Goal: Transaction & Acquisition: Purchase product/service

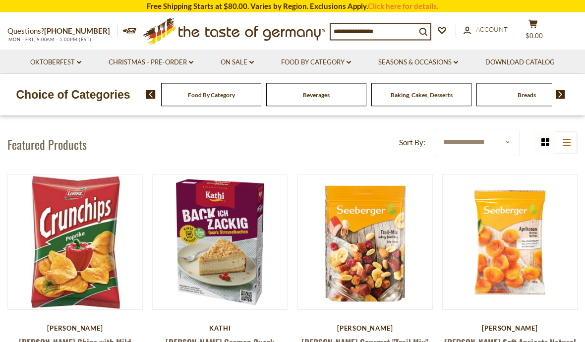
scroll to position [74, 0]
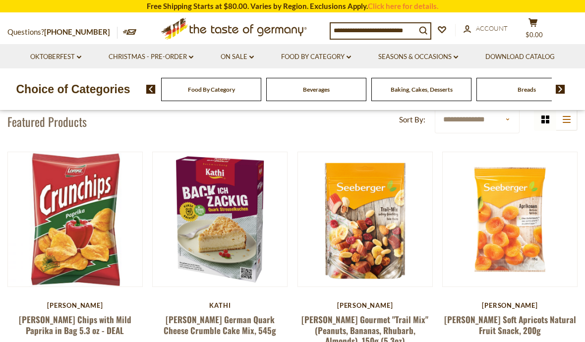
click at [508, 123] on select "**********" at bounding box center [476, 119] width 85 height 27
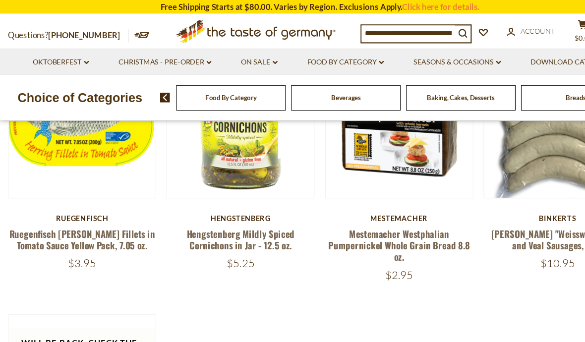
scroll to position [646, 0]
click at [224, 92] on div "Beverages" at bounding box center [211, 89] width 100 height 23
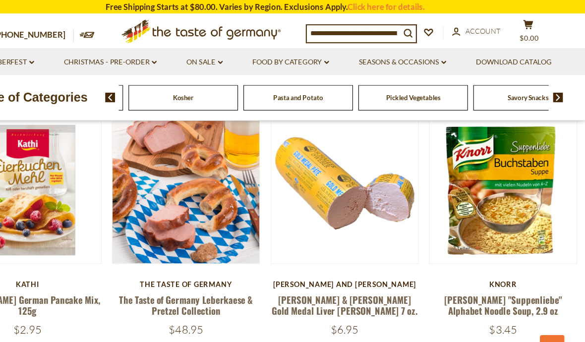
scroll to position [0, 0]
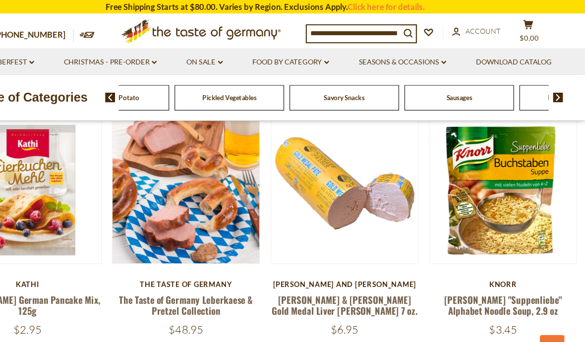
click at [436, 87] on div "Food By Category Beverages Baking, Cakes, Desserts Breads Candy Cereal Cookies …" at bounding box center [355, 89] width 393 height 23
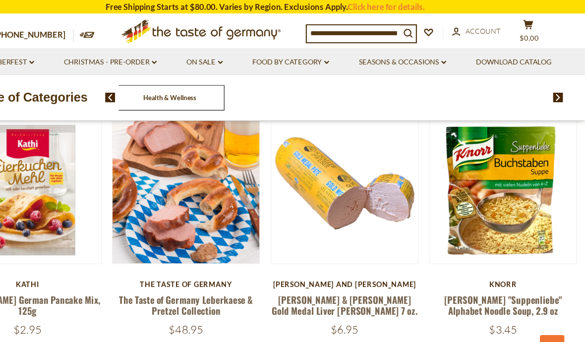
click at [146, 91] on img at bounding box center [150, 89] width 9 height 9
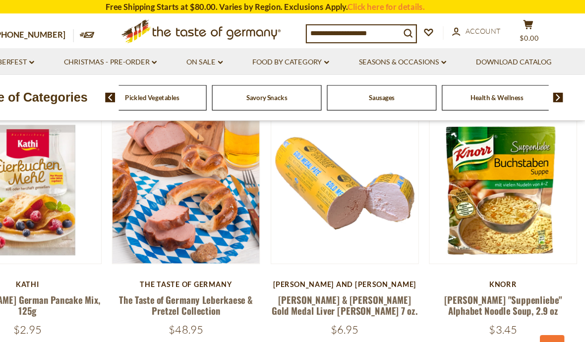
click at [358, 90] on div "Food By Category Beverages Baking, Cakes, Desserts Breads Candy Cereal Cookies …" at bounding box center [355, 89] width 393 height 23
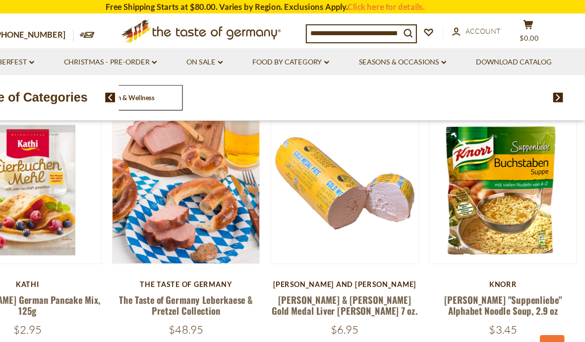
click at [340, 27] on input at bounding box center [372, 30] width 85 height 14
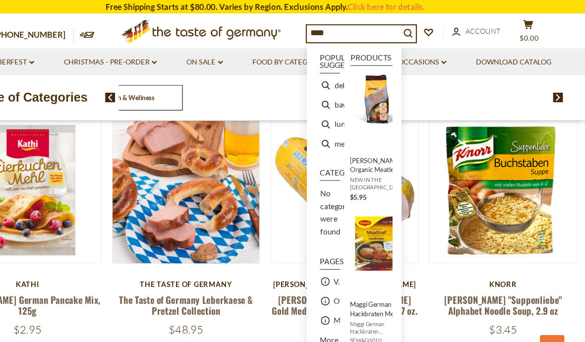
type input "*****"
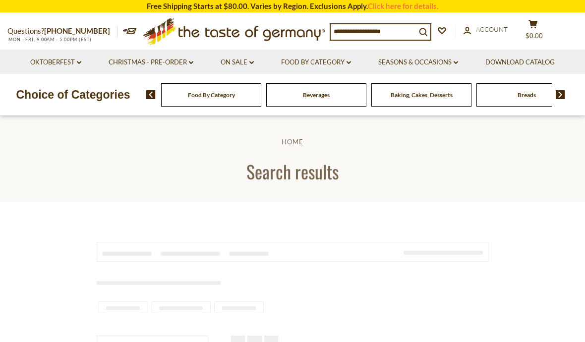
type input "*****"
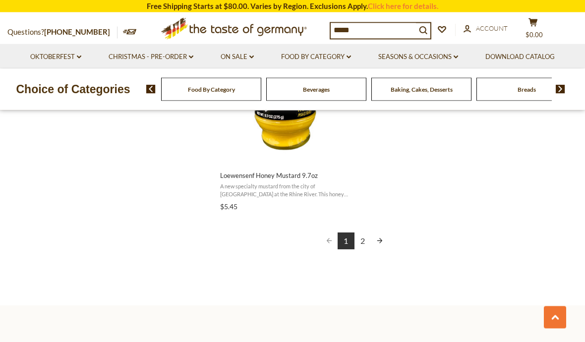
click at [363, 233] on link "2" at bounding box center [362, 241] width 17 height 17
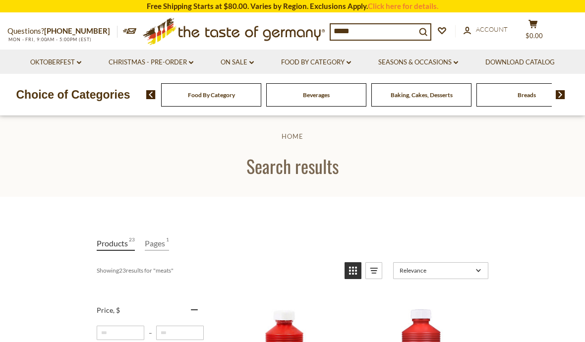
click at [229, 92] on div "Beverages" at bounding box center [211, 94] width 100 height 23
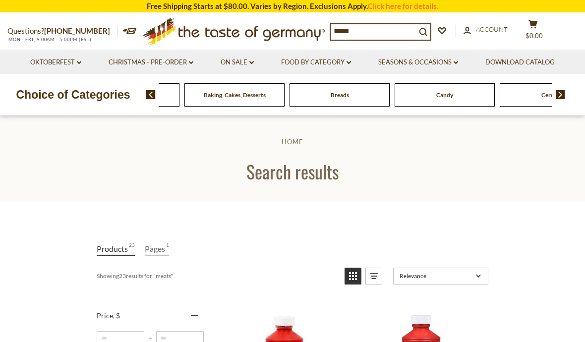
click at [74, 92] on div "Candy" at bounding box center [24, 94] width 100 height 23
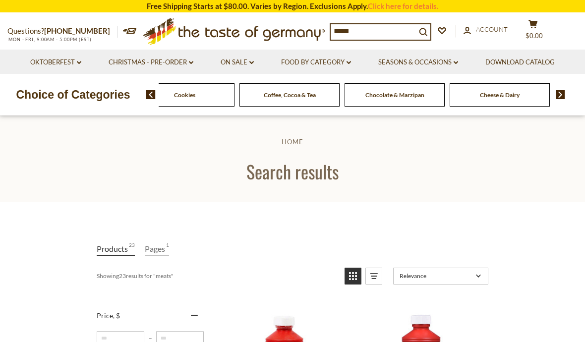
click at [152, 96] on img at bounding box center [150, 94] width 9 height 9
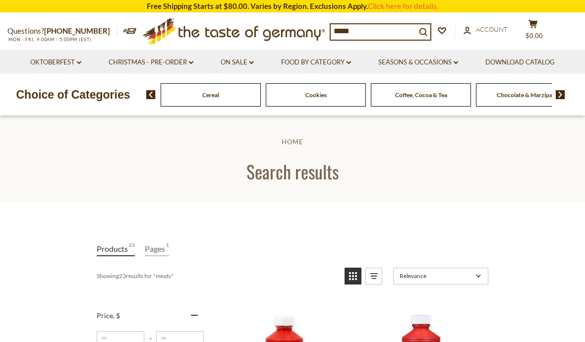
click at [151, 97] on img at bounding box center [150, 94] width 9 height 9
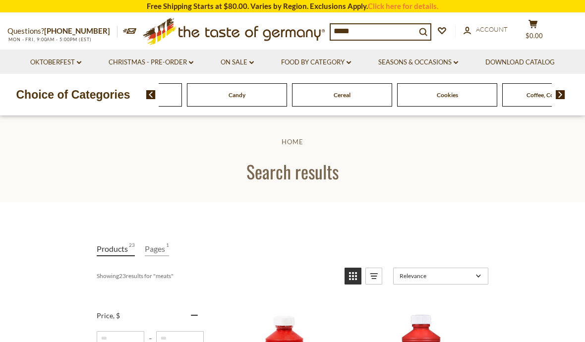
click at [149, 97] on img at bounding box center [150, 94] width 9 height 9
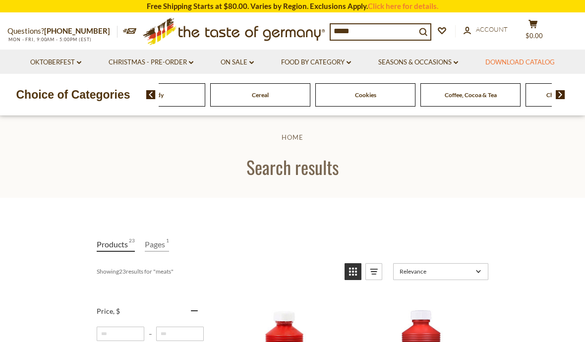
click at [529, 61] on link "Download Catalog" at bounding box center [519, 62] width 69 height 11
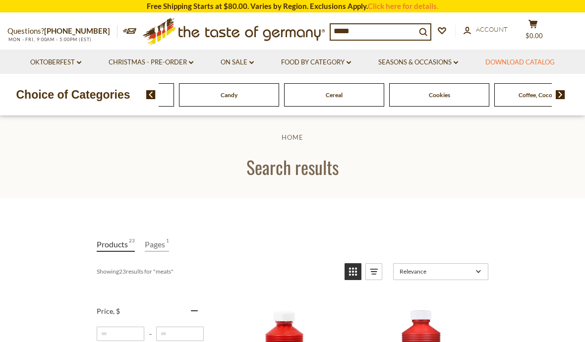
scroll to position [9, 0]
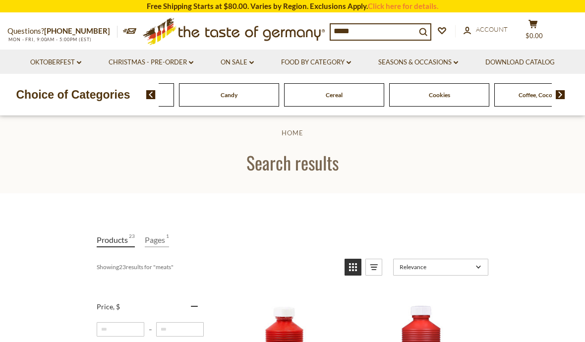
click at [152, 95] on img at bounding box center [150, 94] width 9 height 9
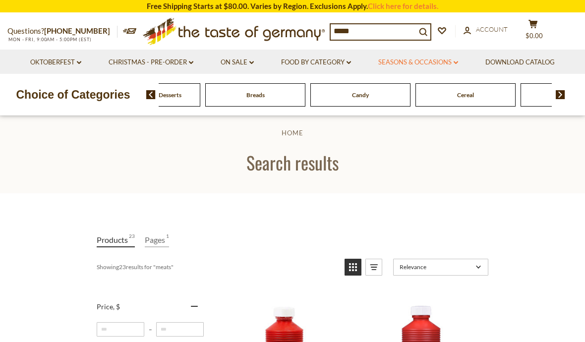
click at [452, 61] on link "Seasons & Occasions dropdown_arrow" at bounding box center [418, 62] width 80 height 11
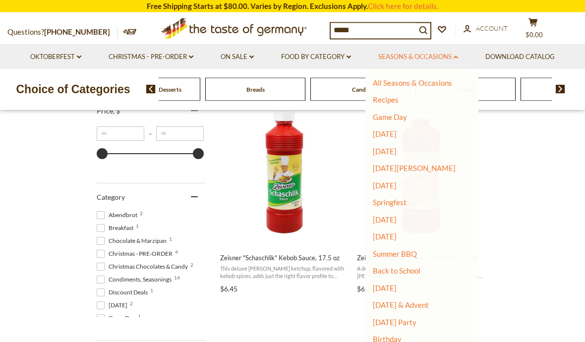
scroll to position [204, 0]
click at [105, 249] on span "Christmas - PRE-ORDER 4" at bounding box center [136, 253] width 79 height 9
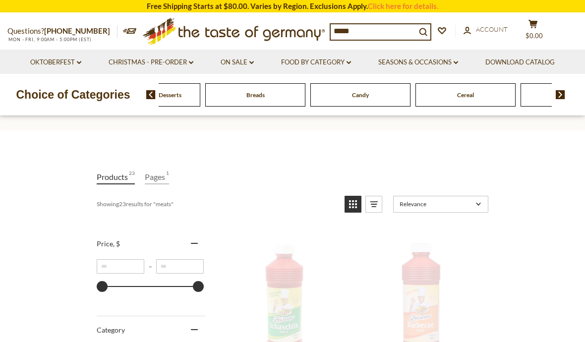
scroll to position [3, 0]
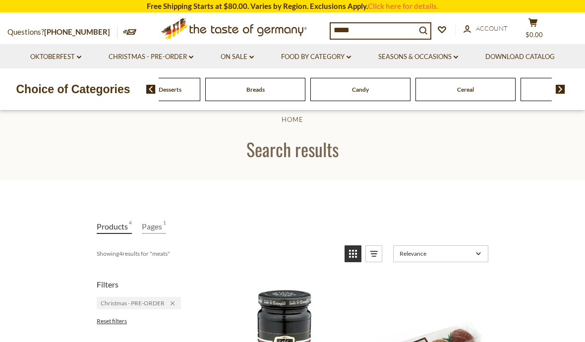
scroll to position [3, 0]
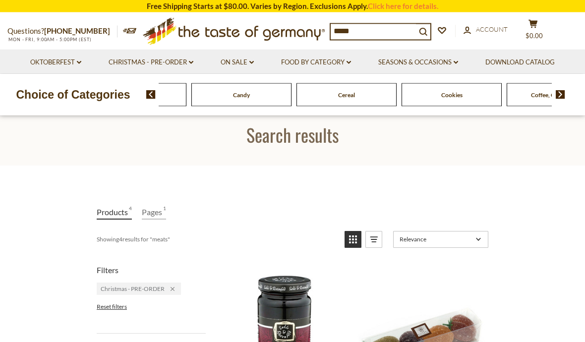
scroll to position [37, 0]
click at [153, 97] on img at bounding box center [150, 94] width 9 height 9
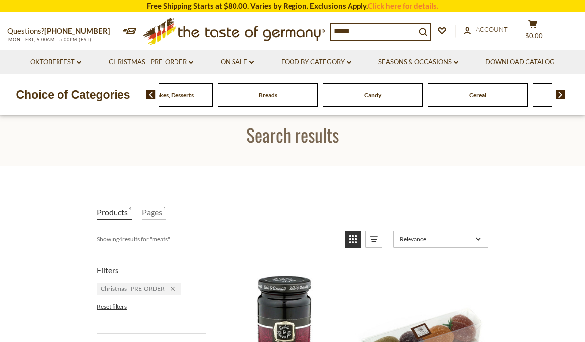
click at [155, 92] on img at bounding box center [150, 94] width 9 height 9
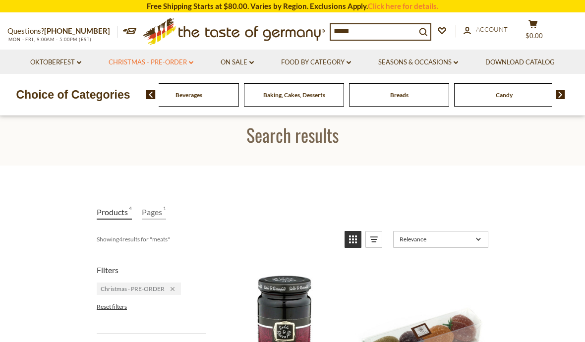
click at [178, 61] on link "Christmas - PRE-ORDER dropdown_arrow" at bounding box center [150, 62] width 85 height 11
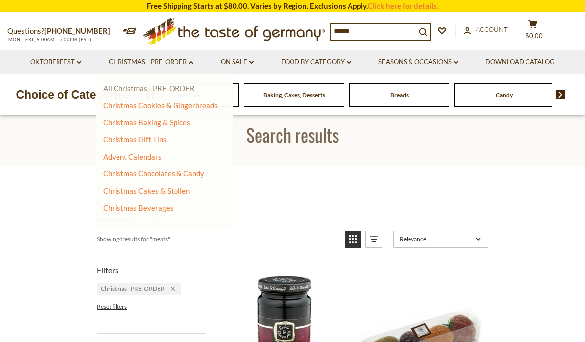
click at [185, 90] on link "All Christmas - PRE-ORDER" at bounding box center [149, 88] width 92 height 9
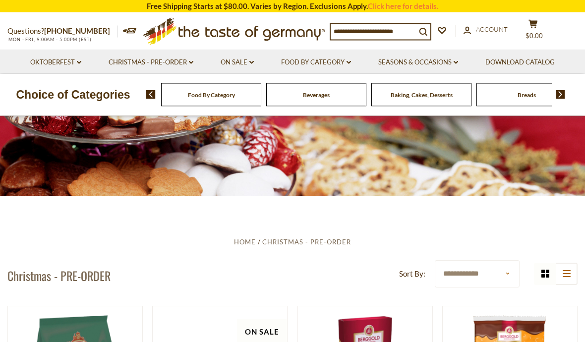
scroll to position [108, 0]
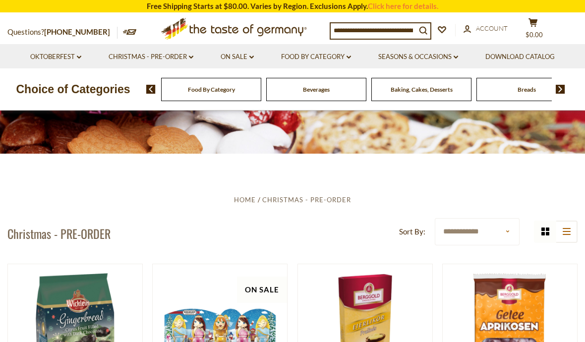
click at [513, 230] on select "**********" at bounding box center [476, 231] width 85 height 27
select select "*********"
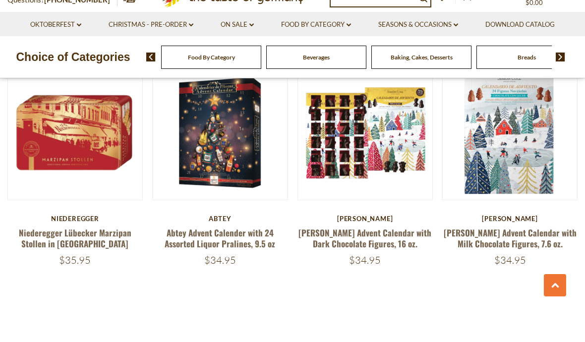
scroll to position [2235, 0]
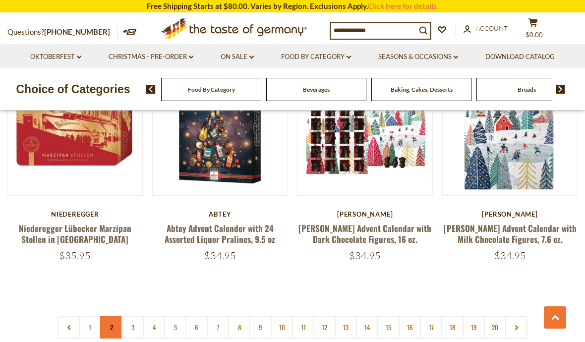
click at [113, 316] on link "2" at bounding box center [111, 327] width 22 height 22
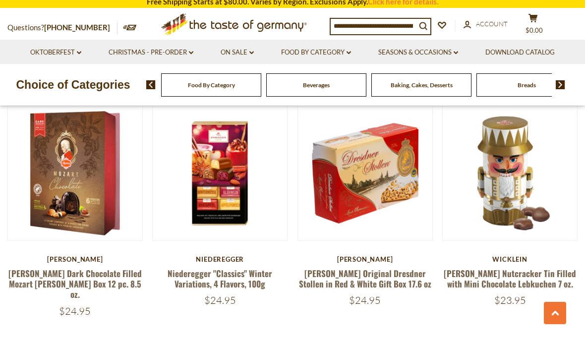
scroll to position [2224, 0]
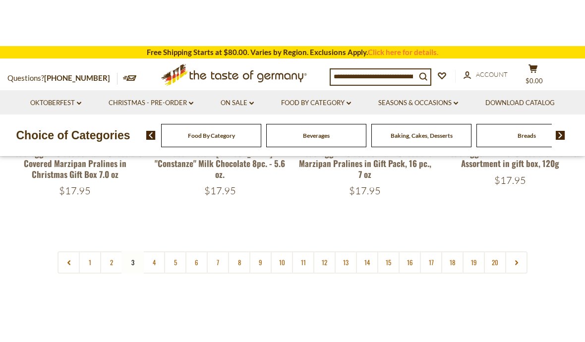
scroll to position [2300, 0]
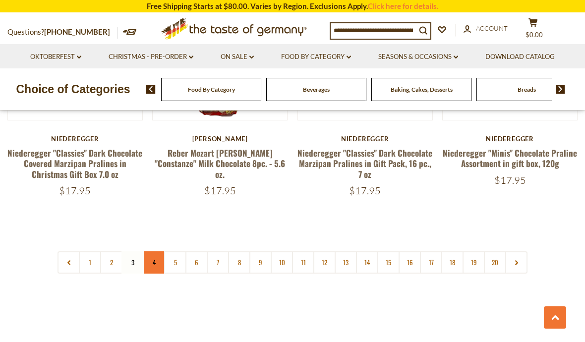
click at [154, 251] on link "4" at bounding box center [154, 262] width 22 height 22
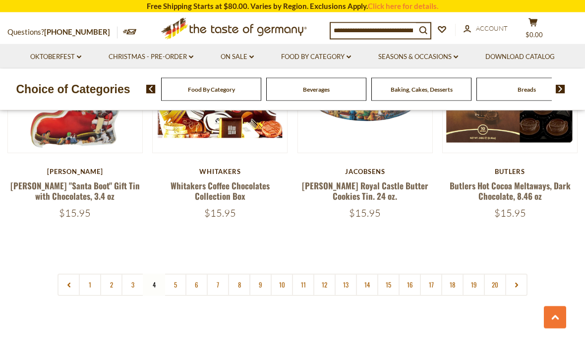
scroll to position [2268, 0]
click at [178, 273] on link "5" at bounding box center [175, 284] width 22 height 22
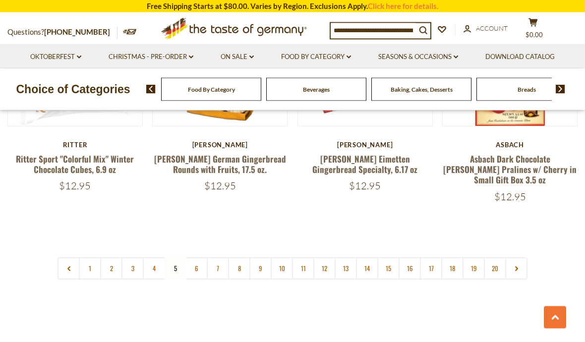
scroll to position [2307, 0]
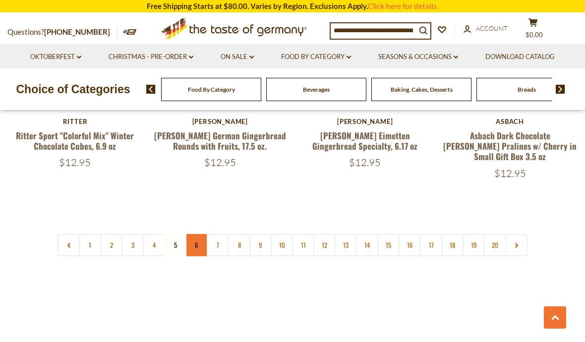
click at [199, 234] on link "6" at bounding box center [196, 245] width 22 height 22
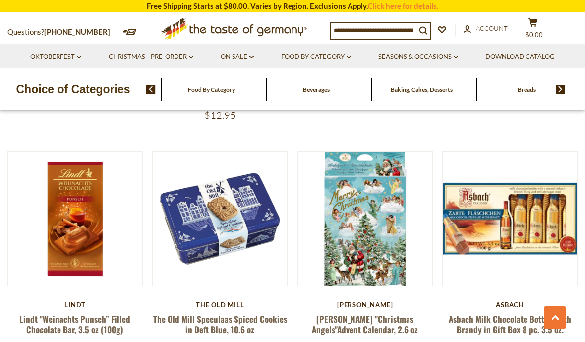
scroll to position [474, 0]
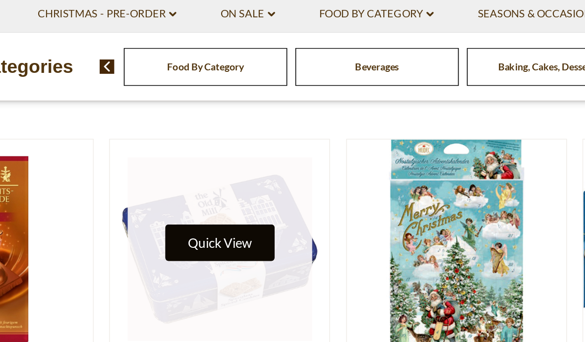
click at [186, 186] on button "Quick View" at bounding box center [219, 197] width 67 height 22
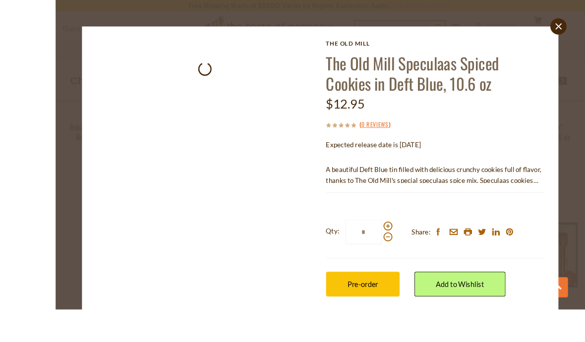
scroll to position [424, 0]
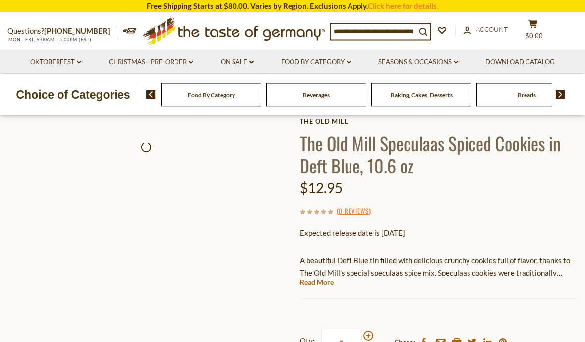
scroll to position [60, 0]
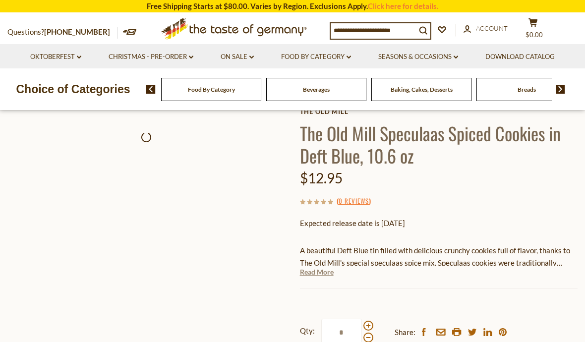
click at [325, 271] on link "Read More" at bounding box center [317, 272] width 34 height 10
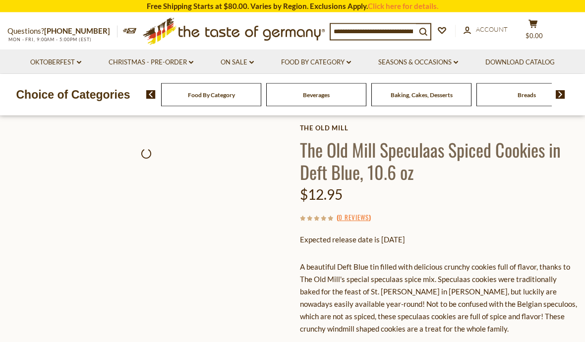
scroll to position [0, 0]
